Goal: Information Seeking & Learning: Understand process/instructions

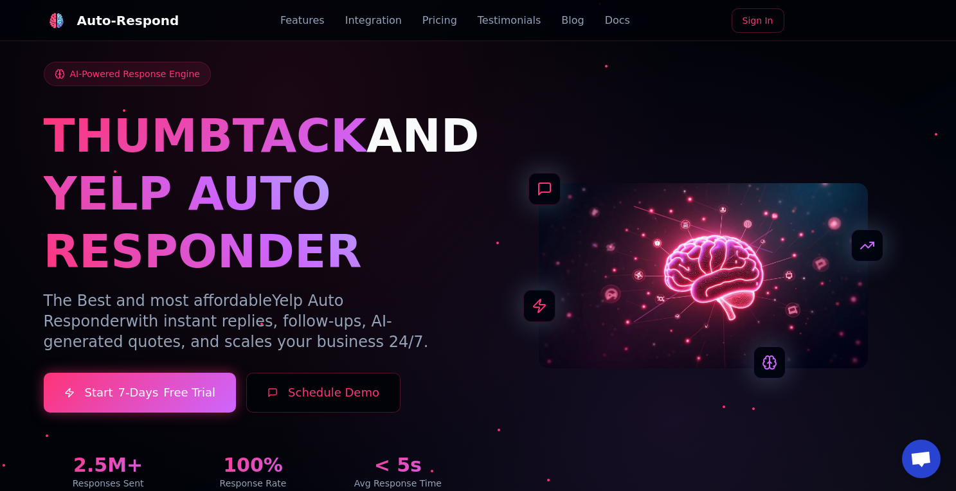
click at [366, 16] on link "Integration" at bounding box center [373, 20] width 57 height 15
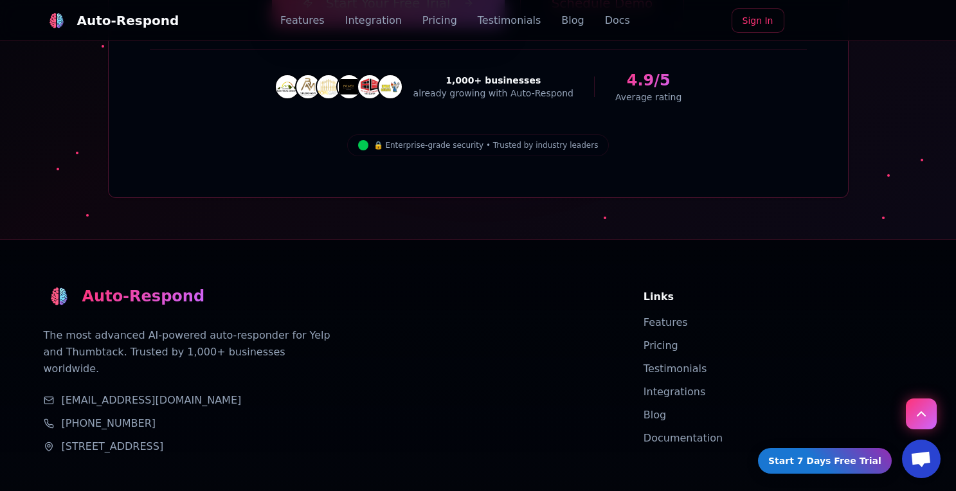
scroll to position [4615, 0]
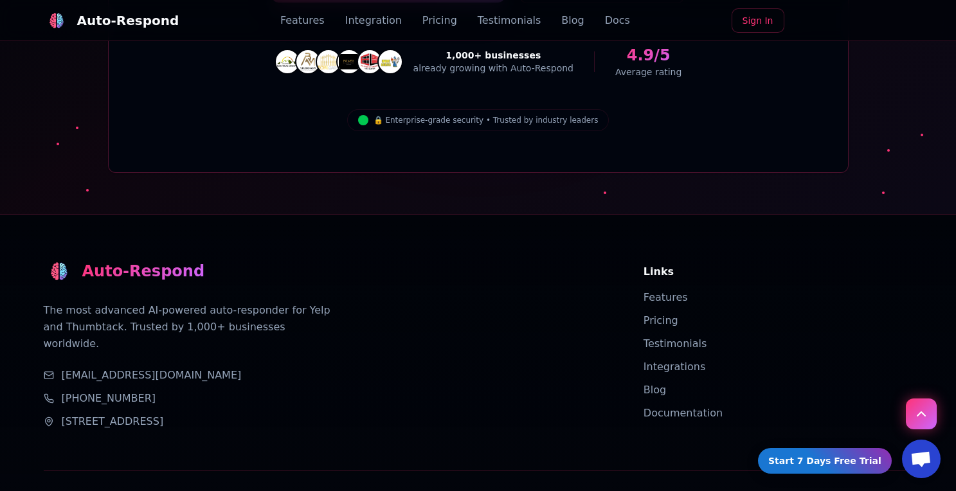
click at [655, 291] on link "Features" at bounding box center [666, 297] width 44 height 12
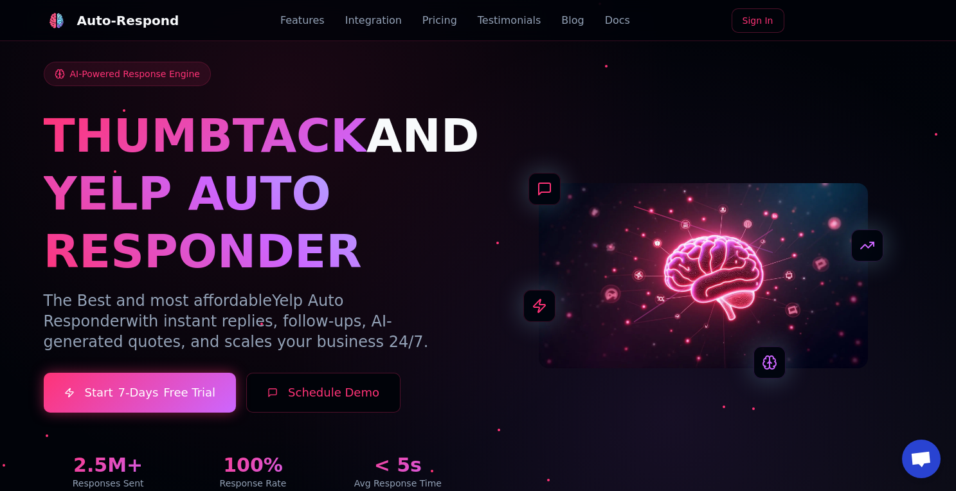
click at [605, 20] on link "Docs" at bounding box center [617, 20] width 25 height 15
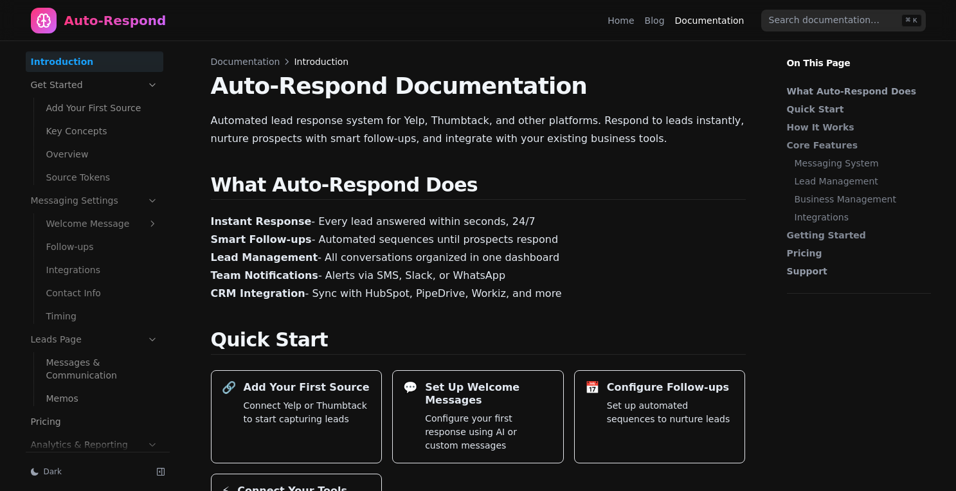
click at [129, 108] on link "Add Your First Source" at bounding box center [102, 108] width 122 height 21
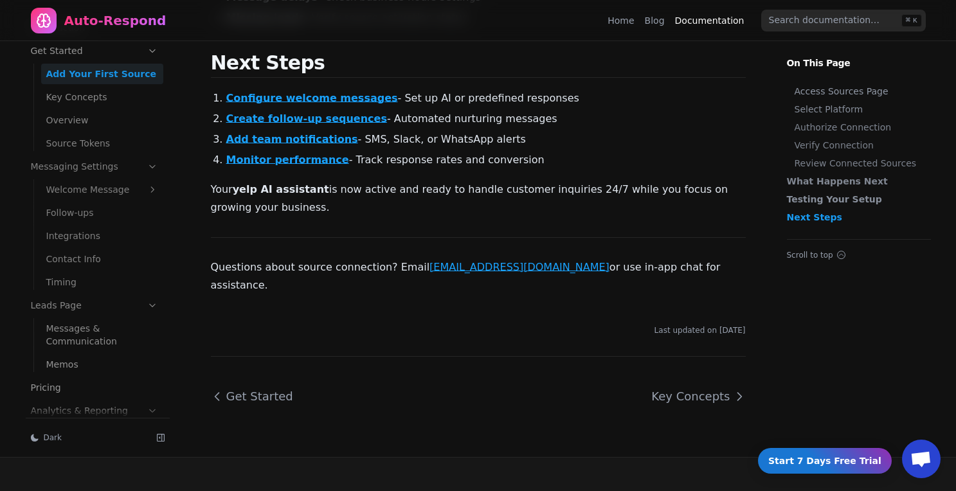
scroll to position [2444, 0]
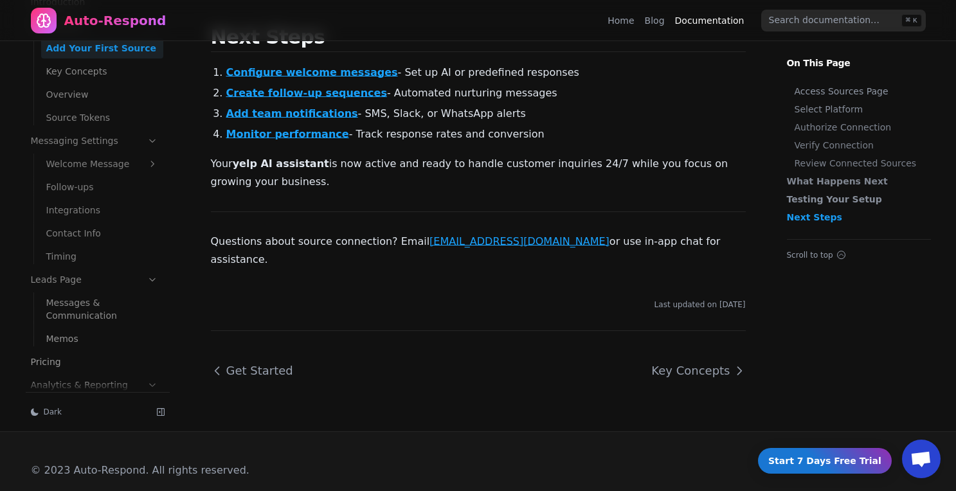
click at [665, 24] on link "Blog" at bounding box center [655, 20] width 20 height 13
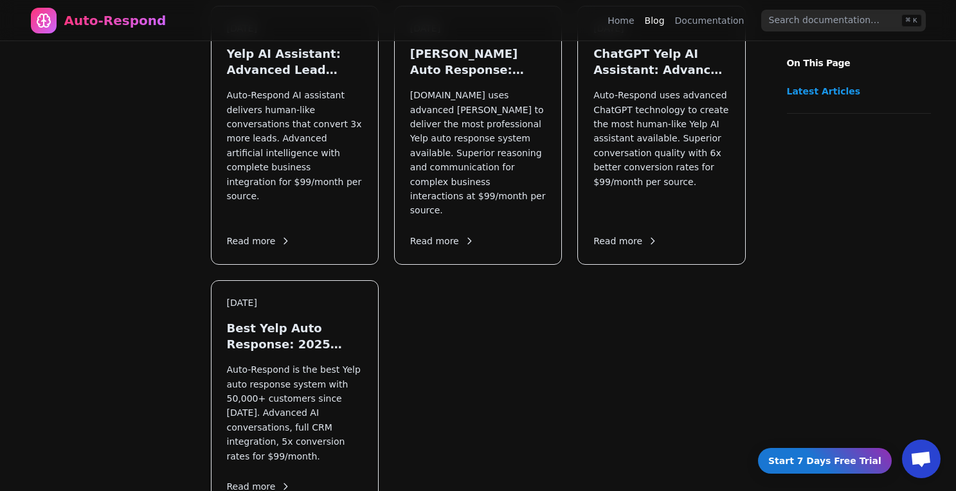
scroll to position [1756, 0]
